Goal: Task Accomplishment & Management: Manage account settings

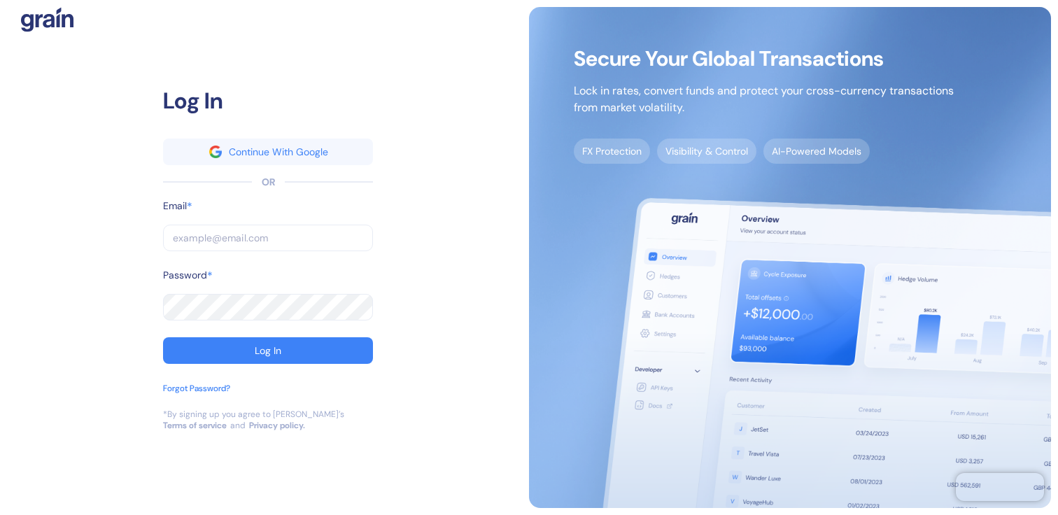
click at [266, 241] on input "text" at bounding box center [268, 238] width 210 height 27
click at [280, 241] on input "text" at bounding box center [268, 238] width 210 height 27
type input "[EMAIL_ADDRESS][DOMAIN_NAME]"
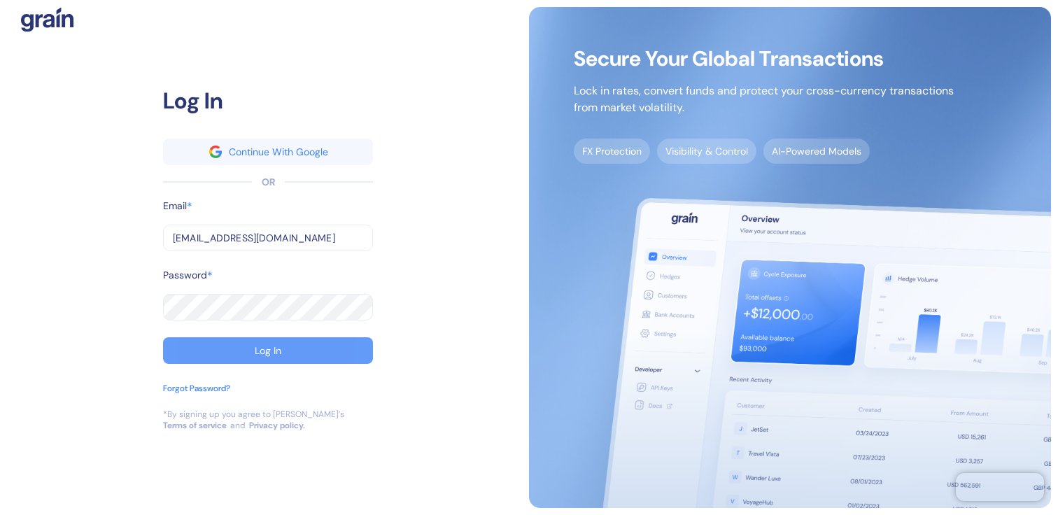
click at [266, 339] on button "Log In" at bounding box center [268, 350] width 210 height 27
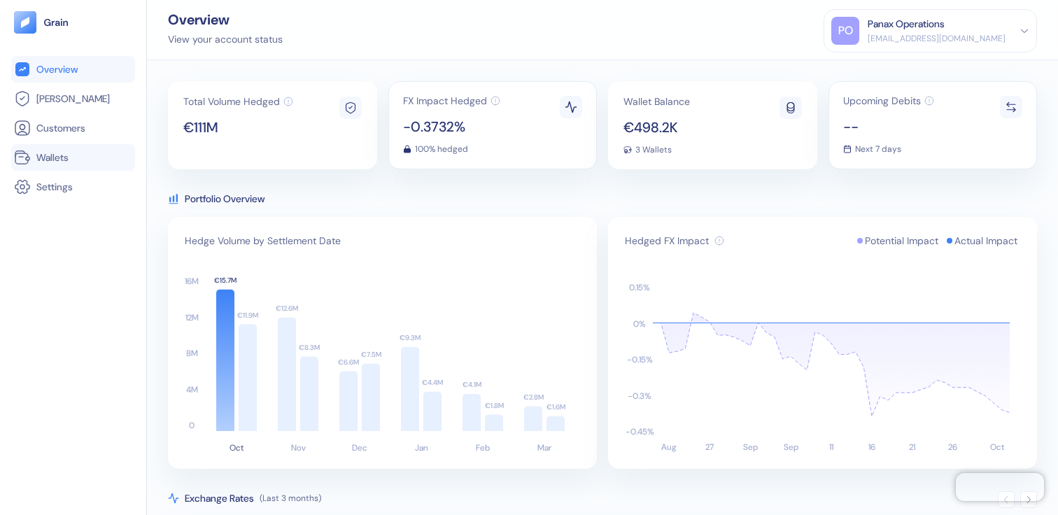
click at [80, 164] on link "Wallets" at bounding box center [73, 157] width 118 height 17
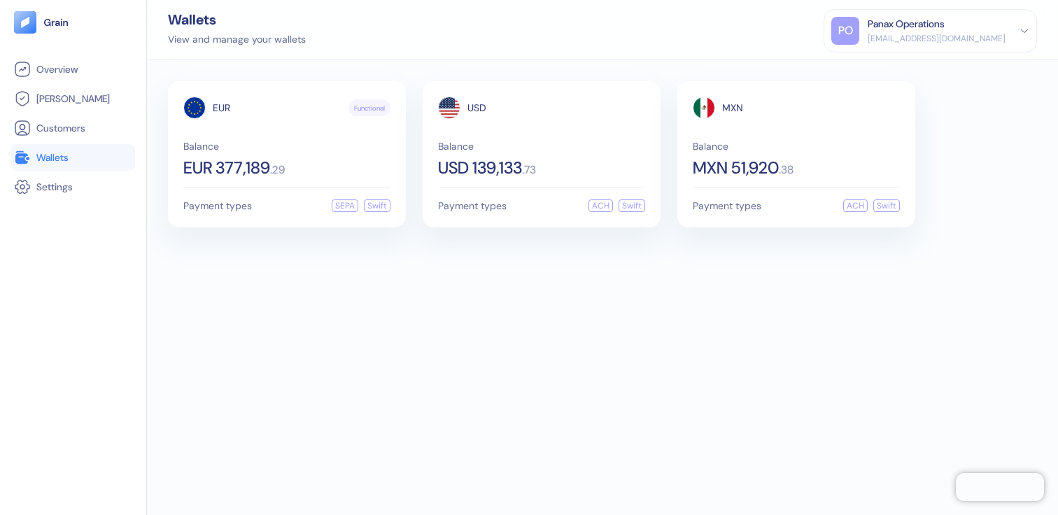
click at [995, 26] on div "Panax Operations" at bounding box center [936, 24] width 138 height 15
click at [955, 76] on div "PO Panax Operations [EMAIL_ADDRESS][DOMAIN_NAME] Sign Out" at bounding box center [929, 47] width 213 height 76
click at [922, 66] on div "Sign Out" at bounding box center [930, 65] width 198 height 23
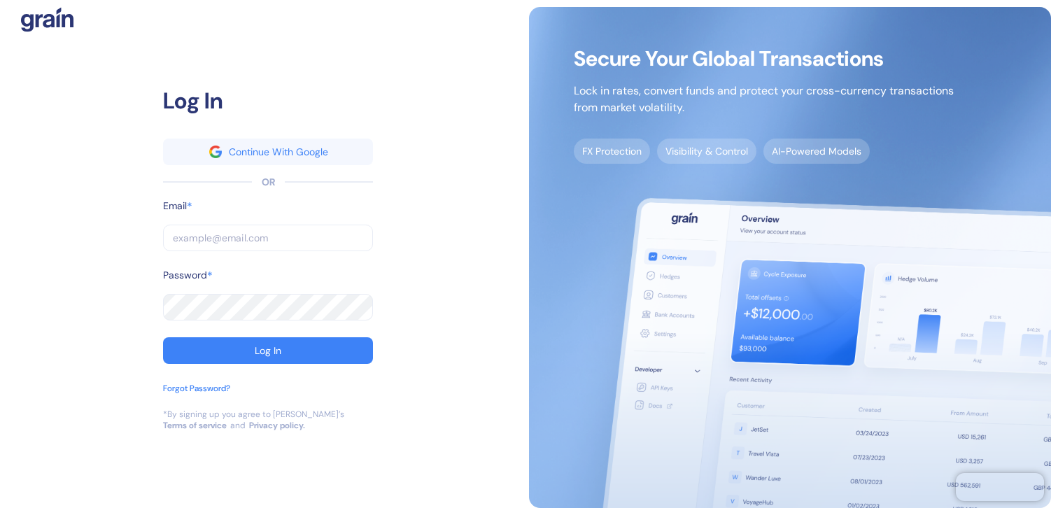
click at [279, 239] on input "text" at bounding box center [268, 238] width 210 height 27
type input "[EMAIL_ADDRESS][DOMAIN_NAME]"
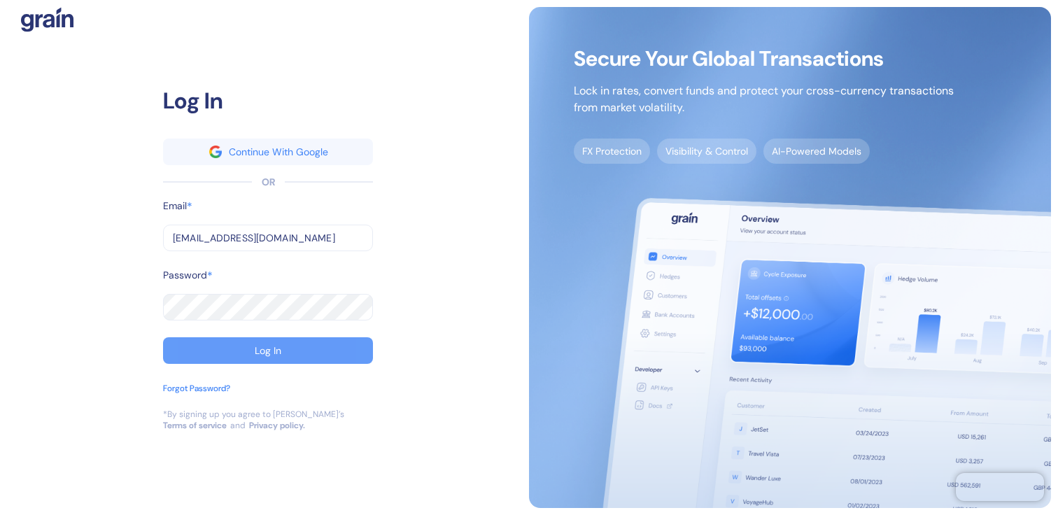
click at [262, 352] on div "Log In" at bounding box center [268, 351] width 27 height 10
